Goal: Task Accomplishment & Management: Manage account settings

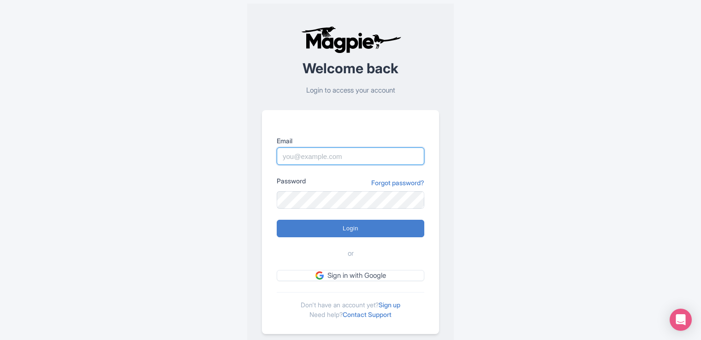
click at [340, 156] on input "Email" at bounding box center [351, 157] width 148 height 18
drag, startPoint x: 294, startPoint y: 160, endPoint x: 274, endPoint y: 161, distance: 20.3
click at [274, 161] on div "Email ext-mgomez@volcanoteide.com Password Forgot password? Login or Sign in wi…" at bounding box center [350, 222] width 177 height 224
click at [384, 149] on input "[EMAIL_ADDRESS][DOMAIN_NAME]" at bounding box center [351, 157] width 148 height 18
type input "[EMAIL_ADDRESS][DOMAIN_NAME]"
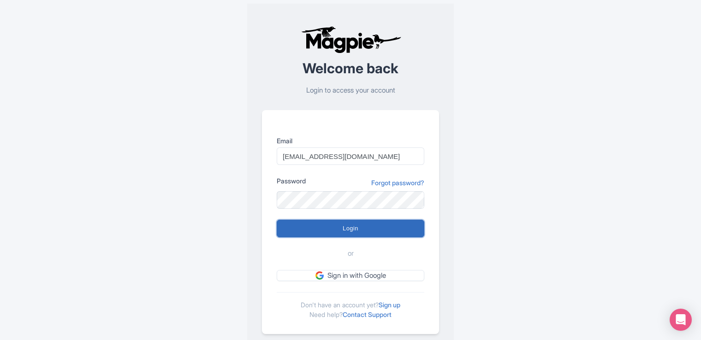
click at [321, 235] on input "Login" at bounding box center [351, 229] width 148 height 18
type input "Logging in..."
click at [374, 230] on input "Login" at bounding box center [351, 229] width 148 height 18
type input "Logging in..."
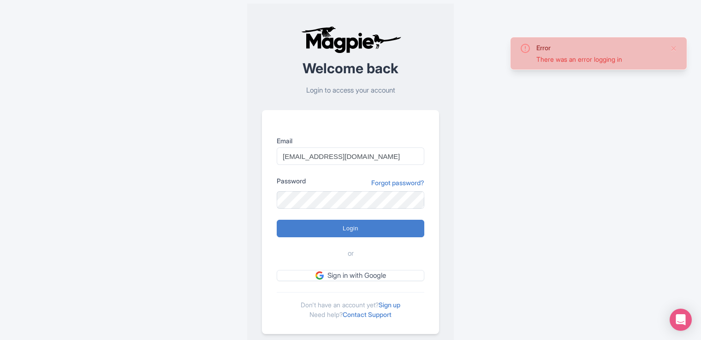
click at [611, 60] on div "There was an error logging in" at bounding box center [599, 59] width 126 height 10
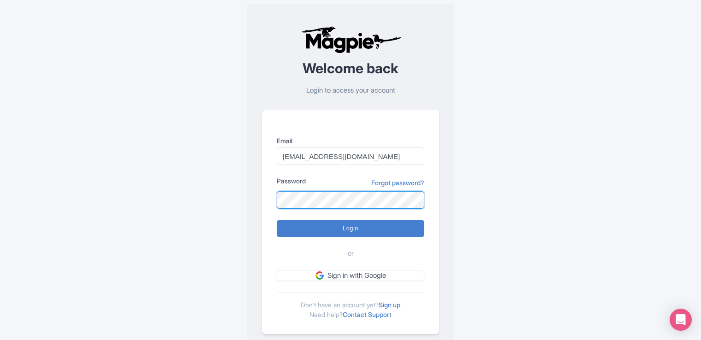
click at [277, 220] on input "Login" at bounding box center [351, 229] width 148 height 18
type input "Logging in..."
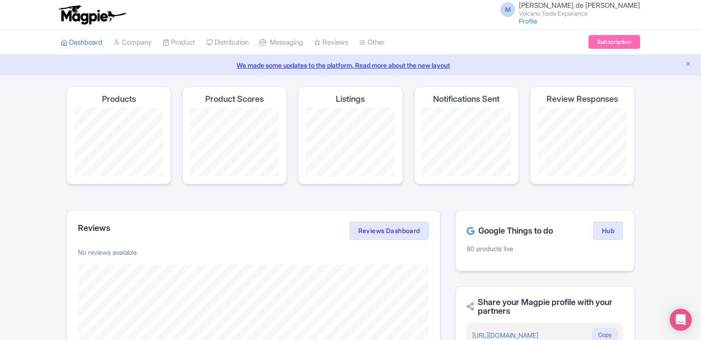
click at [669, 72] on div "We made some updates to the platform. Read more about the new layout" at bounding box center [350, 65] width 701 height 21
